Goal: Transaction & Acquisition: Purchase product/service

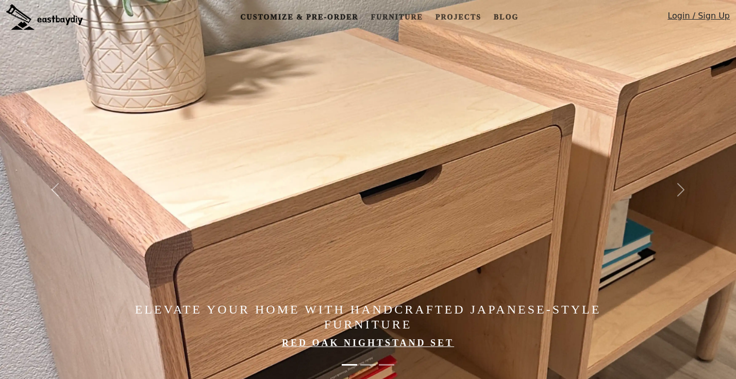
click at [302, 18] on link "Customize & Pre-order" at bounding box center [299, 17] width 126 height 19
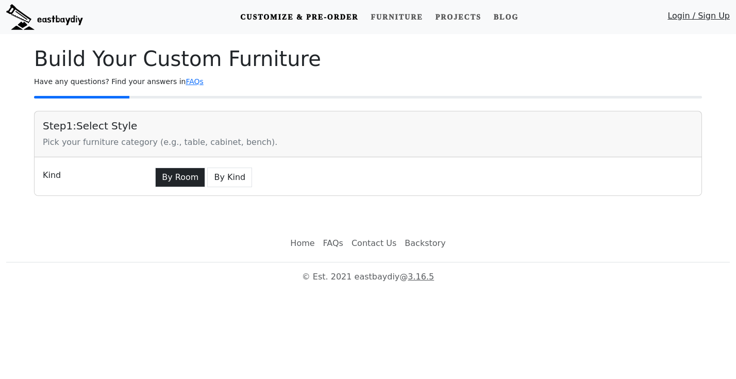
click at [168, 173] on button "By Room" at bounding box center [180, 178] width 50 height 20
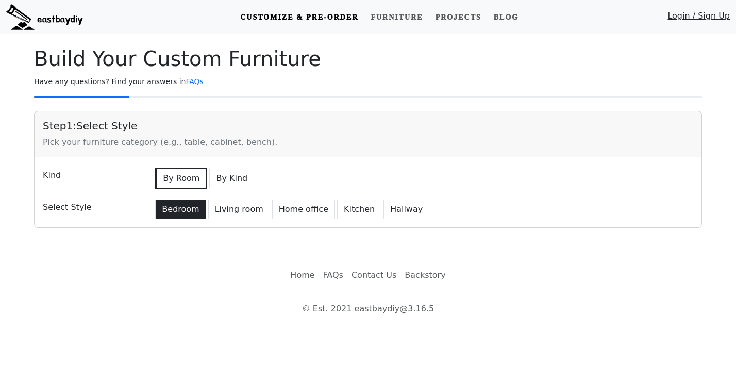
click at [177, 211] on button "Bedroom" at bounding box center [180, 209] width 51 height 20
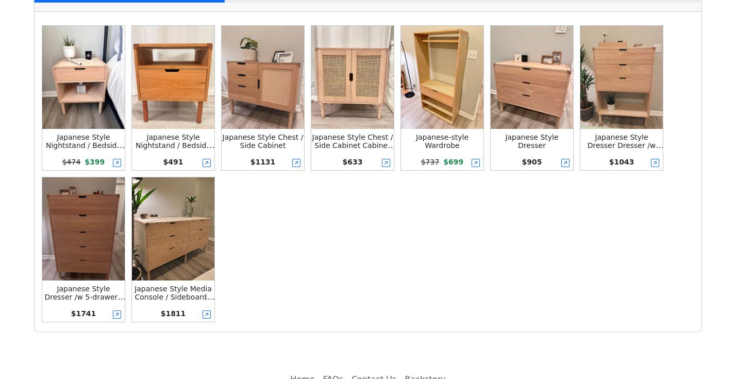
scroll to position [276, 0]
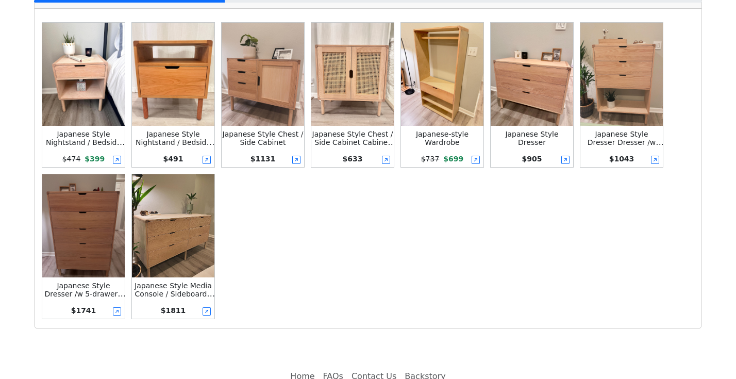
click at [187, 263] on img at bounding box center [173, 225] width 82 height 103
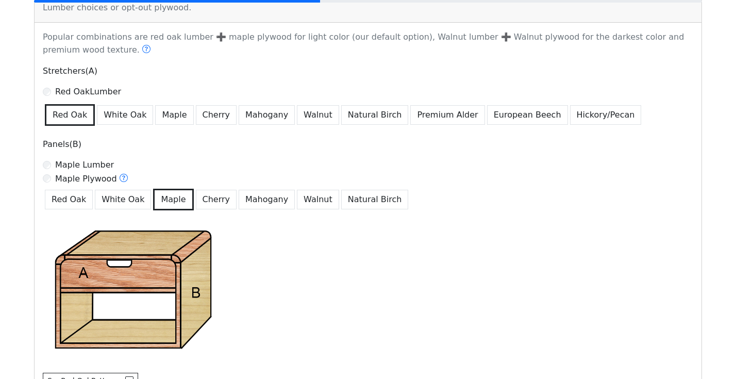
scroll to position [633, 0]
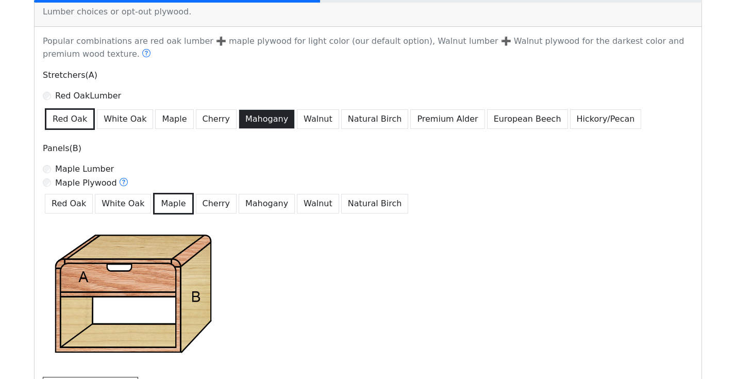
click at [241, 118] on button "Mahogany" at bounding box center [267, 119] width 56 height 20
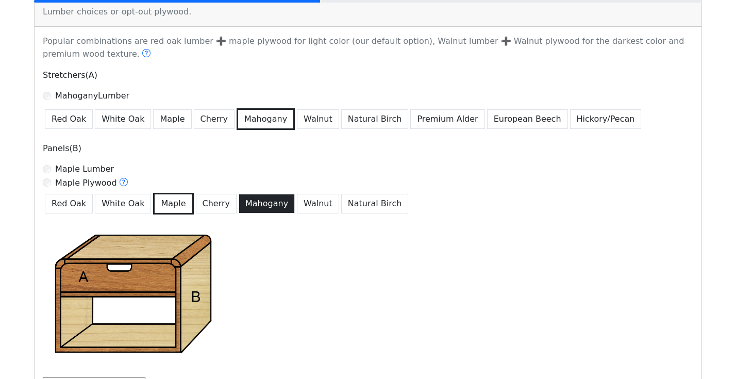
click at [261, 206] on button "Mahogany" at bounding box center [267, 204] width 56 height 20
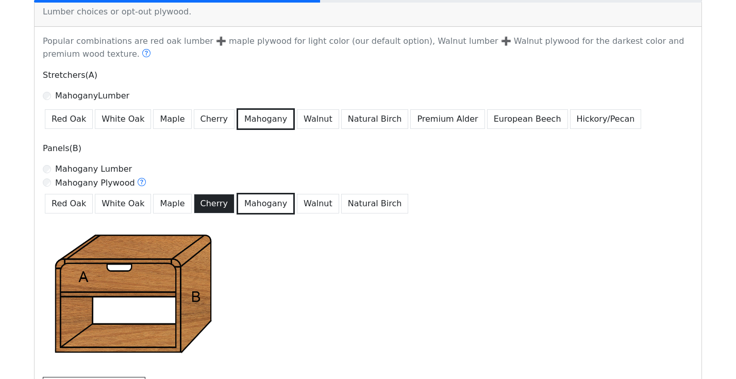
click at [214, 209] on button "Cherry" at bounding box center [214, 204] width 41 height 20
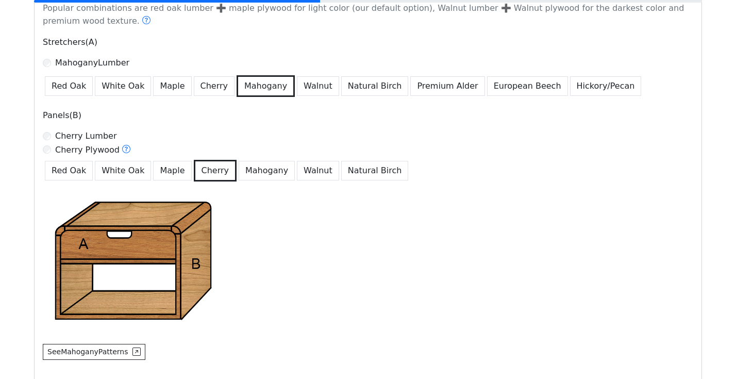
scroll to position [667, 0]
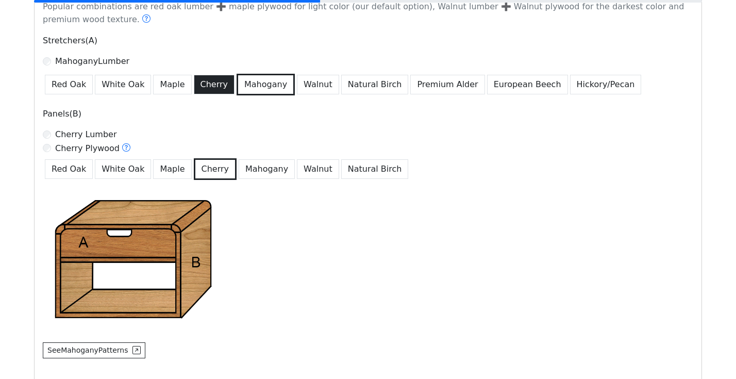
click at [212, 84] on button "Cherry" at bounding box center [214, 85] width 41 height 20
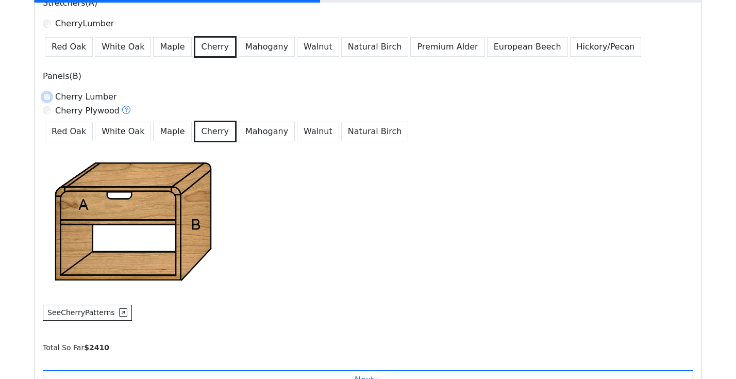
scroll to position [704, 0]
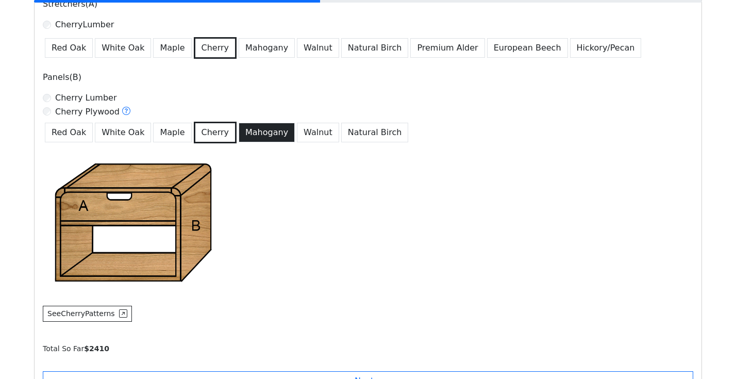
click at [248, 131] on button "Mahogany" at bounding box center [267, 133] width 56 height 20
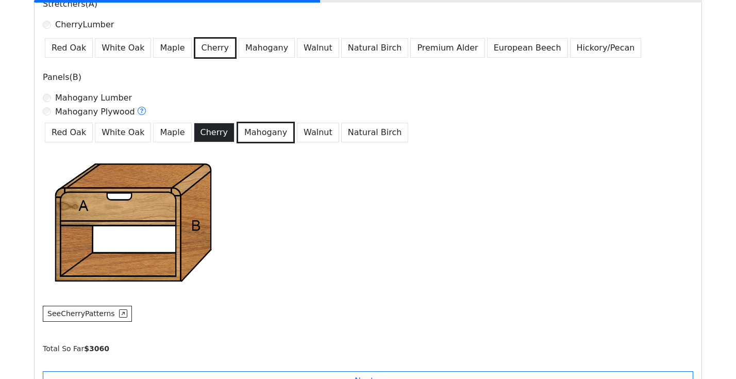
click at [194, 137] on button "Cherry" at bounding box center [214, 133] width 41 height 20
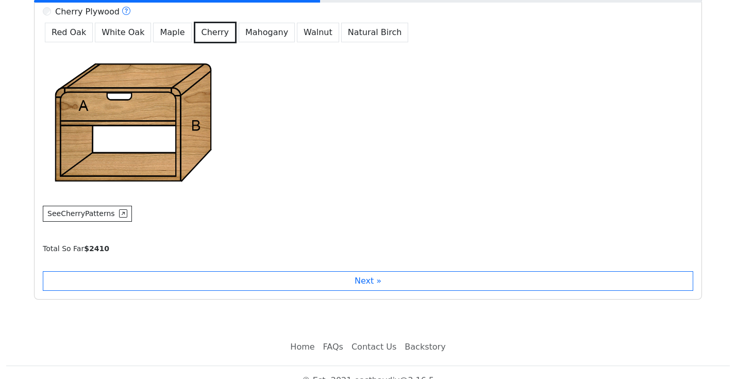
scroll to position [803, 0]
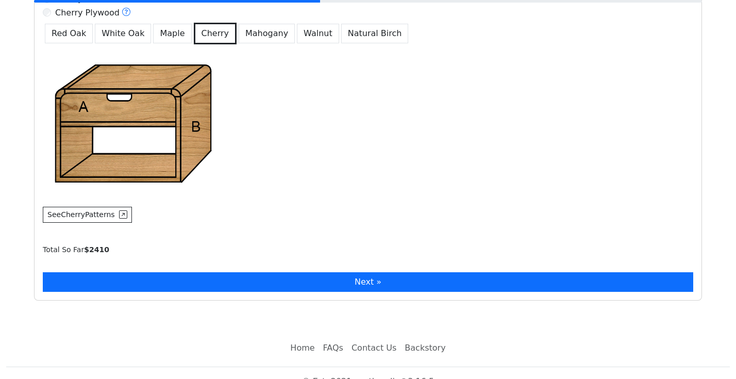
click at [382, 283] on button "Next »" at bounding box center [368, 282] width 651 height 20
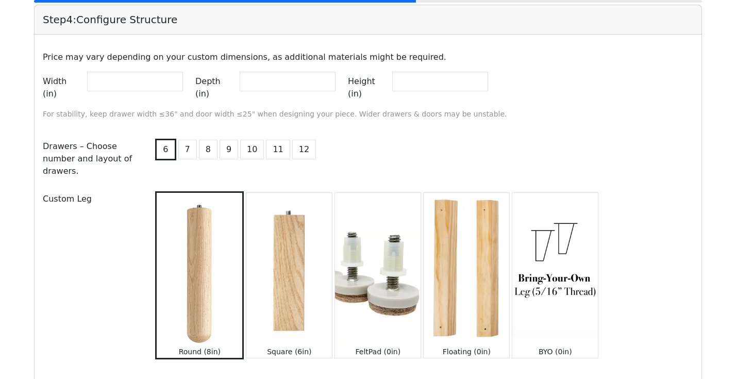
scroll to position [1071, 0]
click at [183, 80] on input "**" at bounding box center [135, 81] width 96 height 20
click at [183, 84] on input "**" at bounding box center [135, 81] width 96 height 20
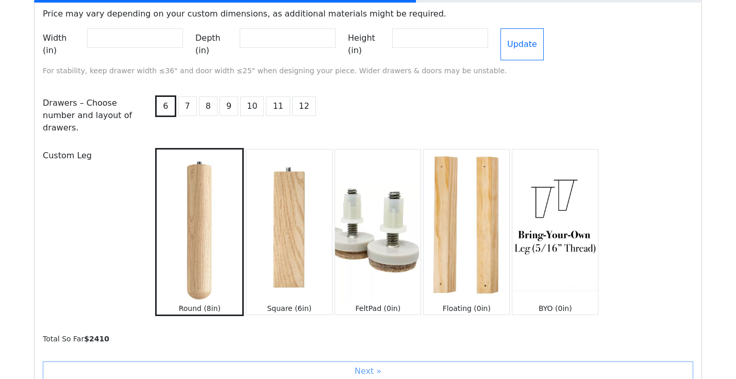
scroll to position [1118, 0]
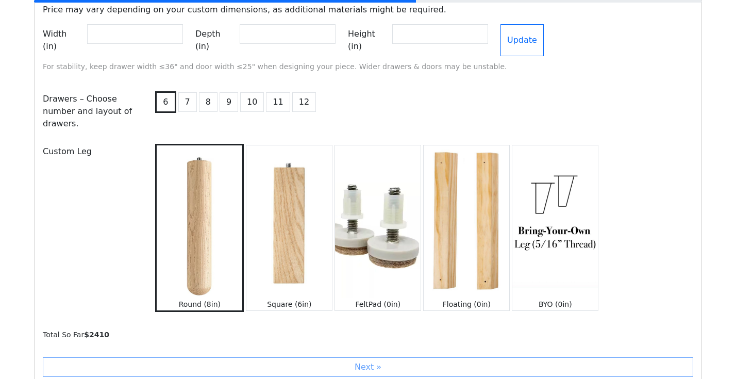
click at [277, 219] on img at bounding box center [289, 221] width 86 height 152
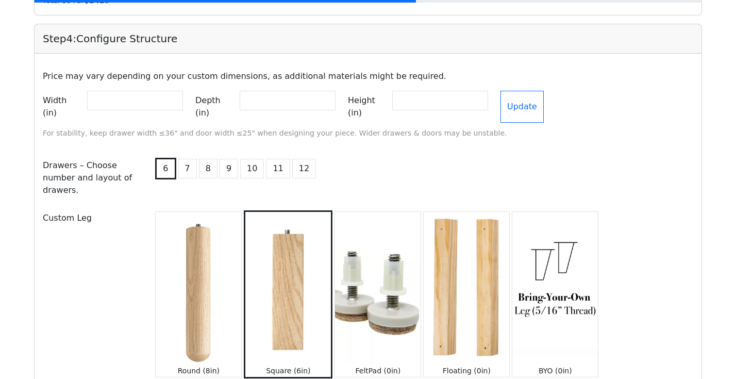
scroll to position [1034, 0]
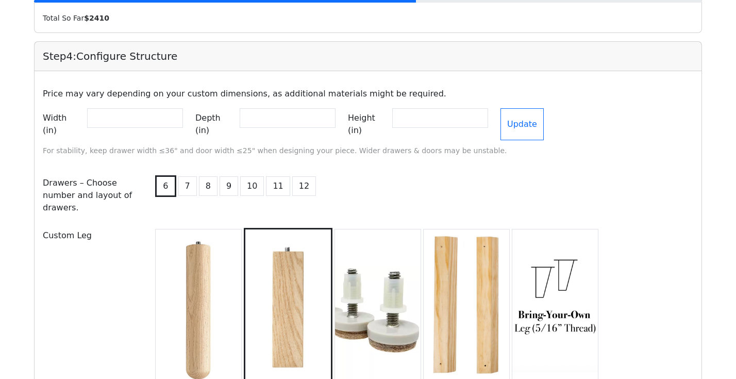
click at [183, 116] on input "**" at bounding box center [135, 118] width 96 height 20
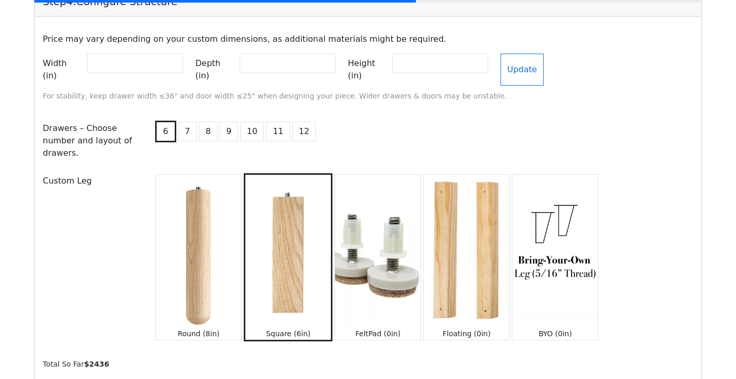
scroll to position [1090, 0]
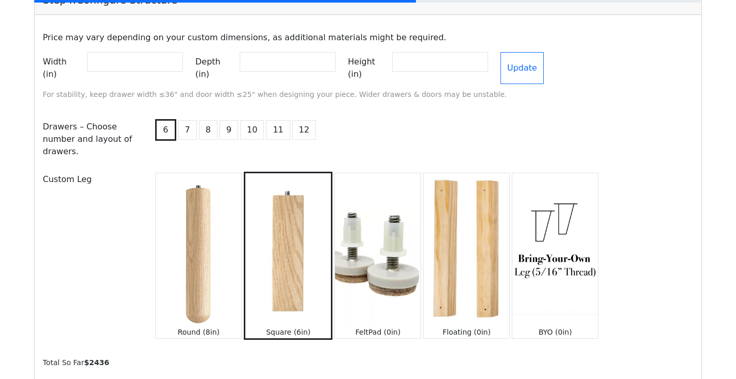
click at [183, 60] on input "**" at bounding box center [135, 62] width 96 height 20
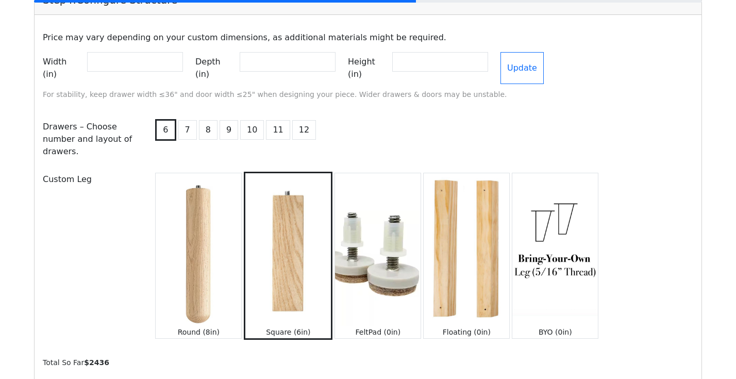
click at [183, 60] on input "**" at bounding box center [135, 62] width 96 height 20
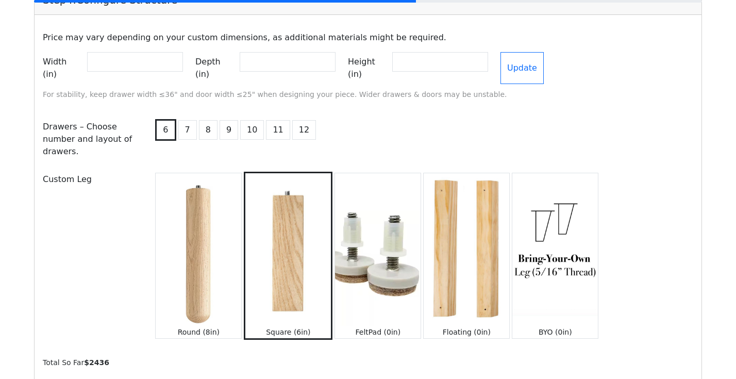
click at [183, 67] on input "**" at bounding box center [135, 62] width 96 height 20
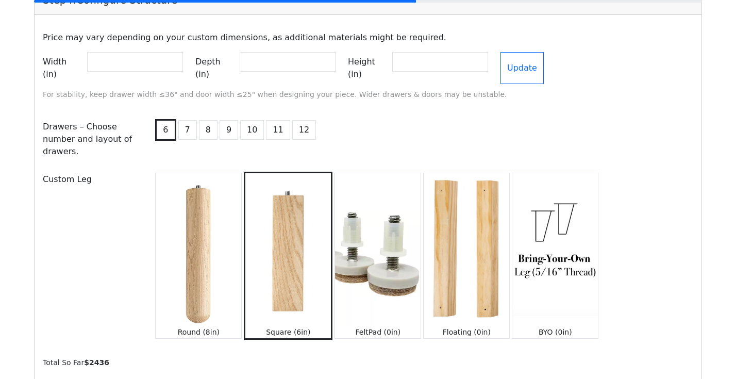
click at [183, 67] on input "**" at bounding box center [135, 62] width 96 height 20
type input "**"
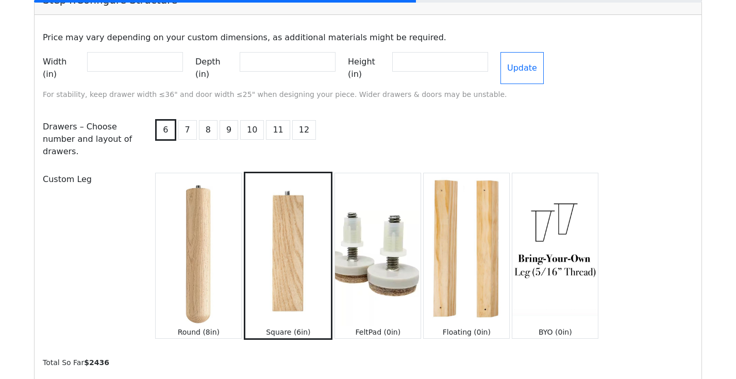
click at [183, 67] on input "**" at bounding box center [135, 62] width 96 height 20
click at [544, 58] on button "Update" at bounding box center [522, 68] width 43 height 32
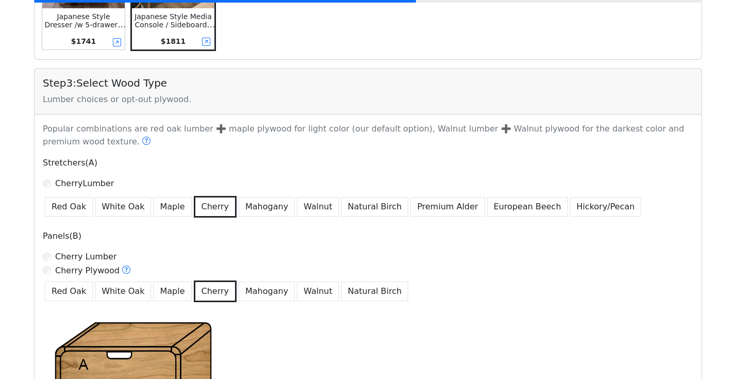
scroll to position [759, 0]
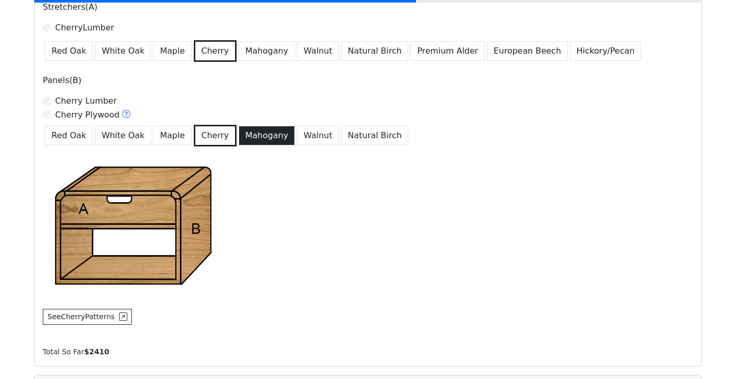
click at [253, 135] on button "Mahogany" at bounding box center [267, 136] width 56 height 20
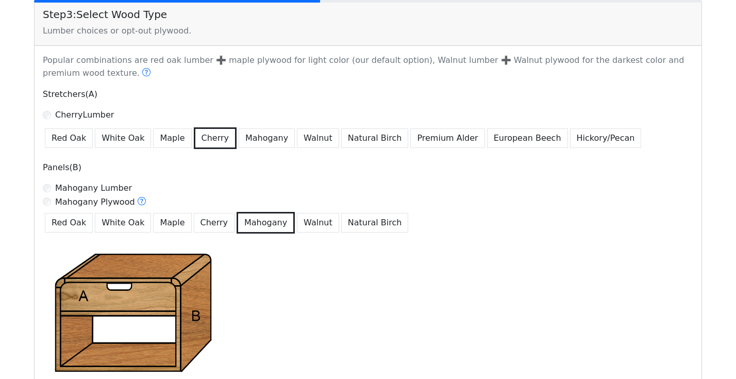
scroll to position [613, 0]
click at [205, 223] on button "Cherry" at bounding box center [214, 223] width 41 height 20
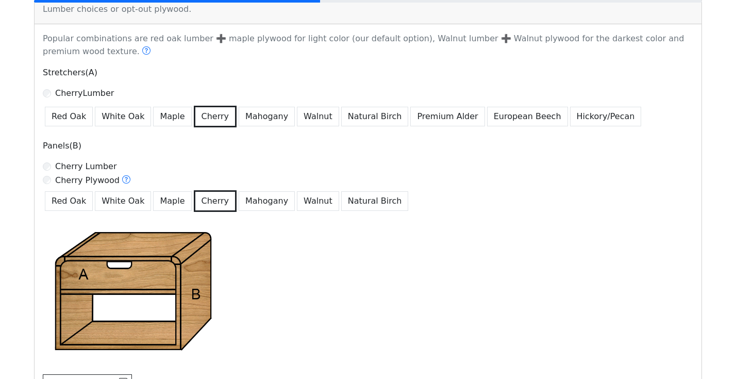
scroll to position [633, 0]
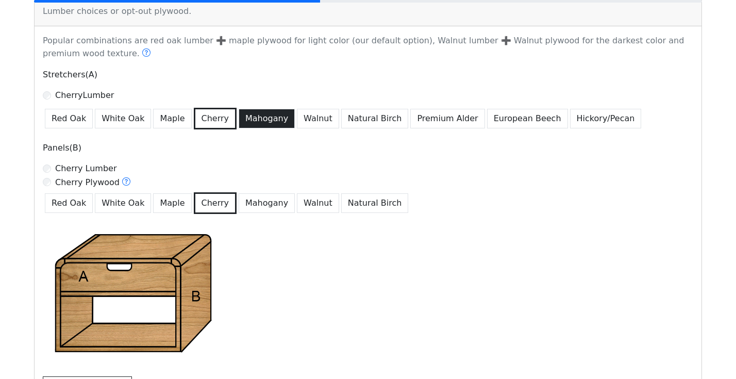
click at [262, 121] on button "Mahogany" at bounding box center [267, 119] width 56 height 20
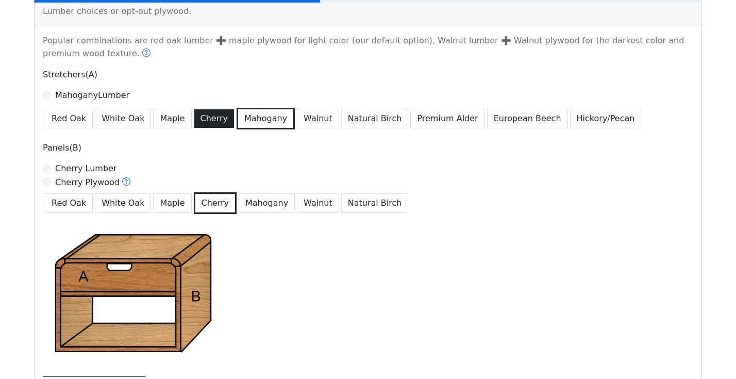
click at [214, 113] on button "Cherry" at bounding box center [214, 119] width 41 height 20
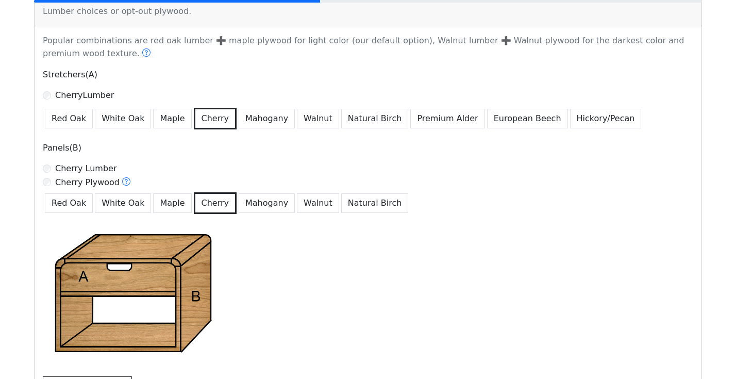
scroll to position [821, 0]
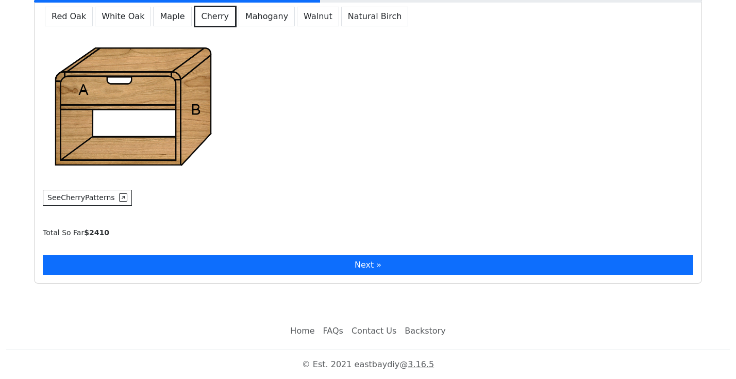
click at [363, 259] on button "Next »" at bounding box center [368, 265] width 651 height 20
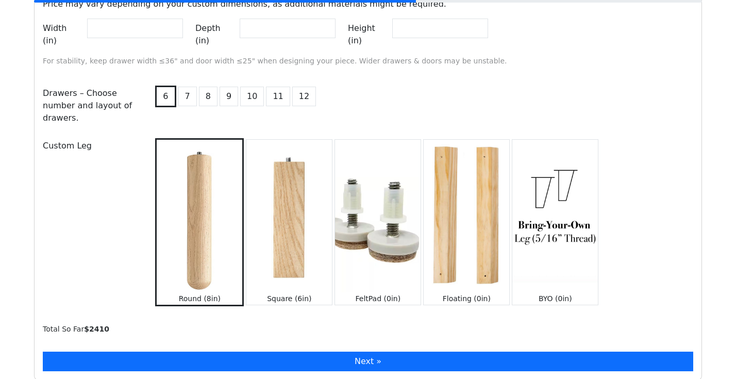
scroll to position [1122, 0]
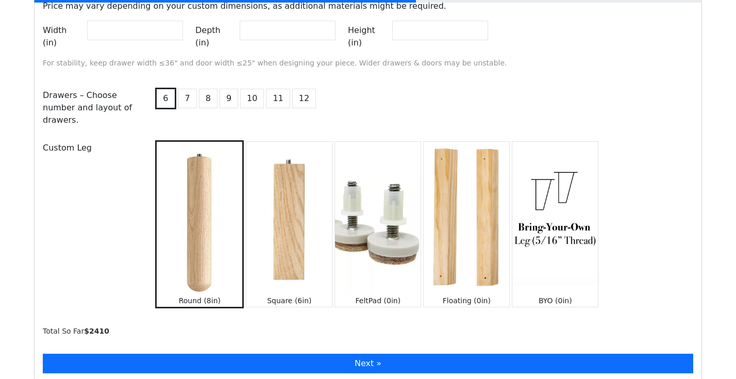
click at [371, 354] on button "Next »" at bounding box center [368, 364] width 651 height 20
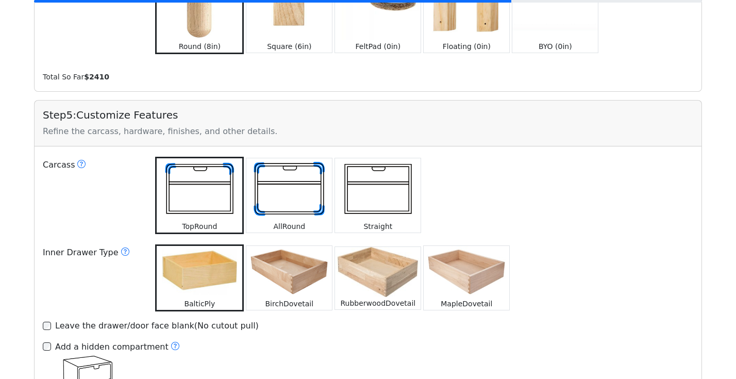
scroll to position [1377, 0]
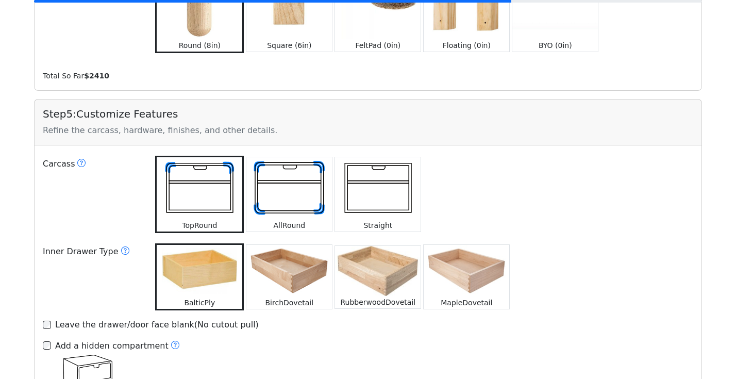
click at [386, 184] on img at bounding box center [378, 188] width 86 height 62
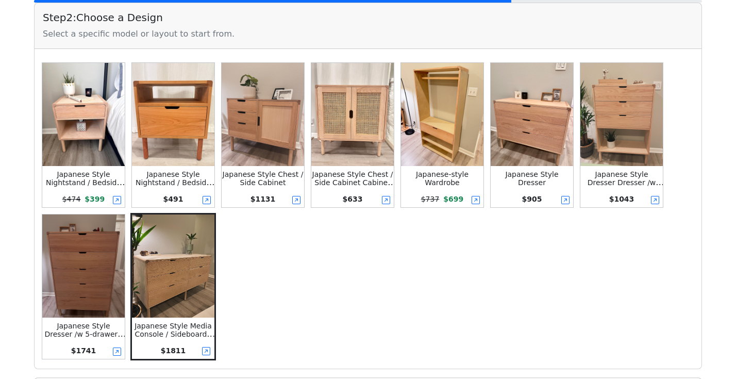
scroll to position [233, 0]
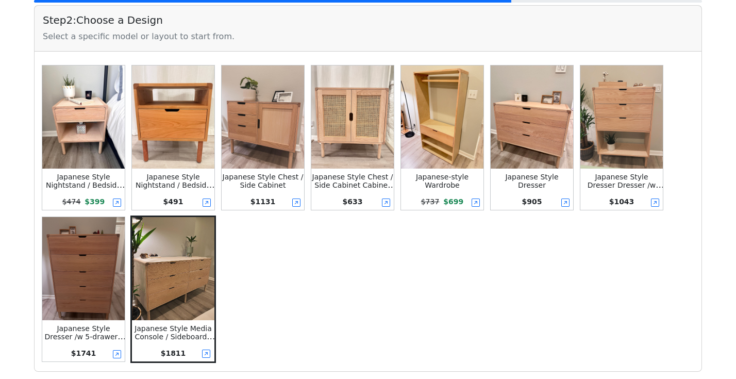
click at [102, 287] on img at bounding box center [83, 268] width 82 height 103
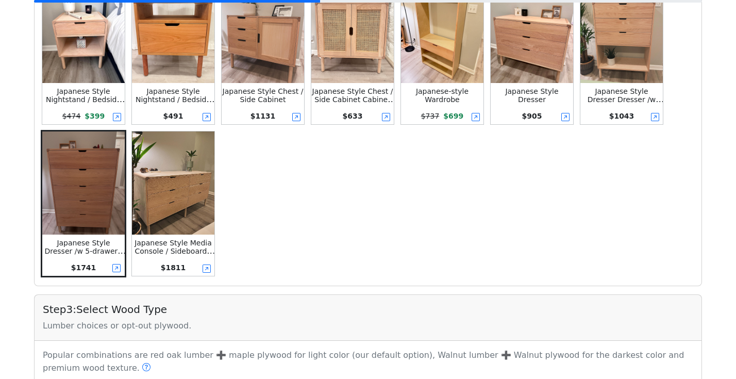
scroll to position [0, 0]
